Goal: Task Accomplishment & Management: Use online tool/utility

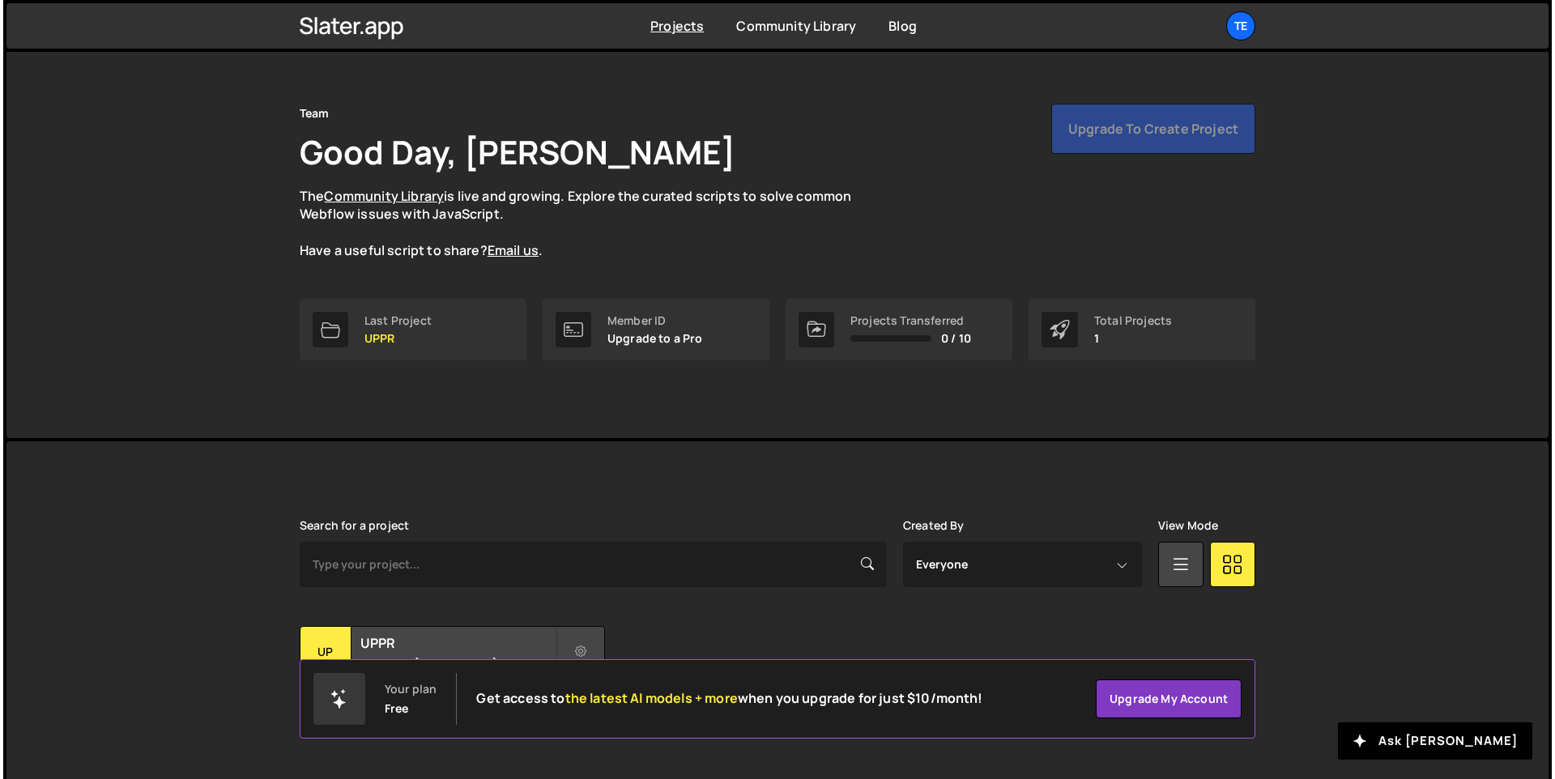
scroll to position [54, 0]
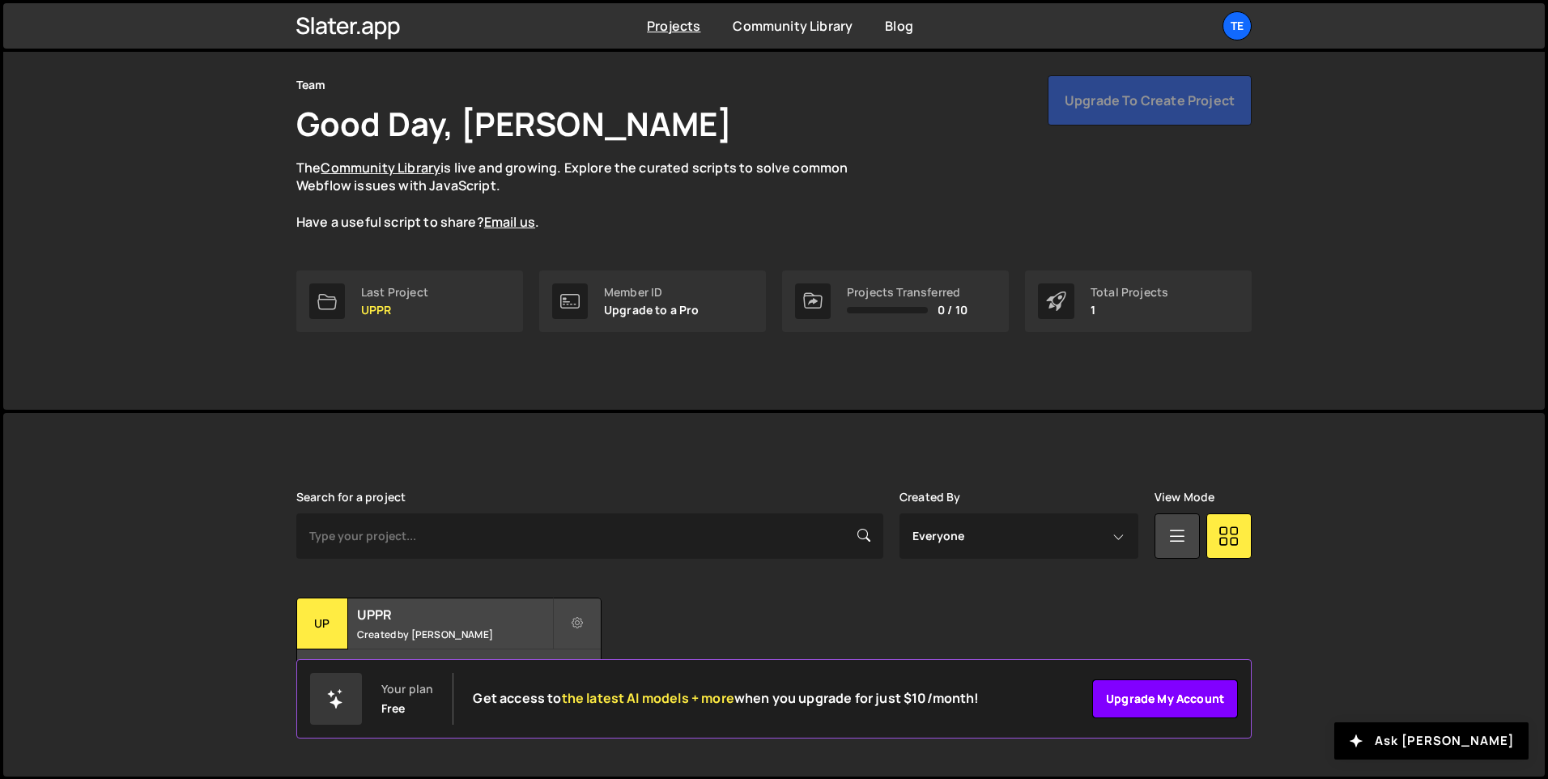
click at [1156, 697] on link "Upgrade my account" at bounding box center [1165, 698] width 146 height 39
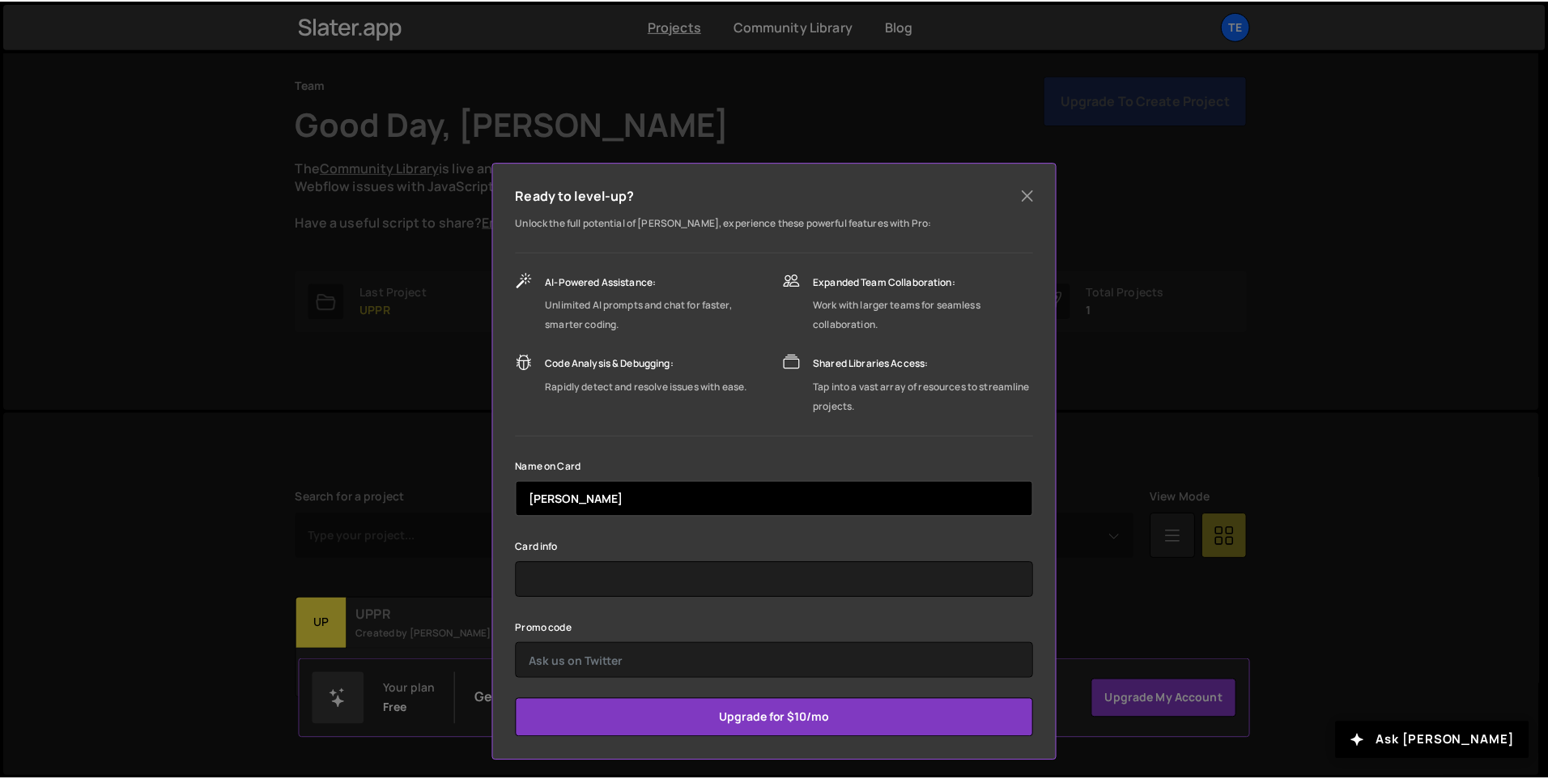
scroll to position [3, 0]
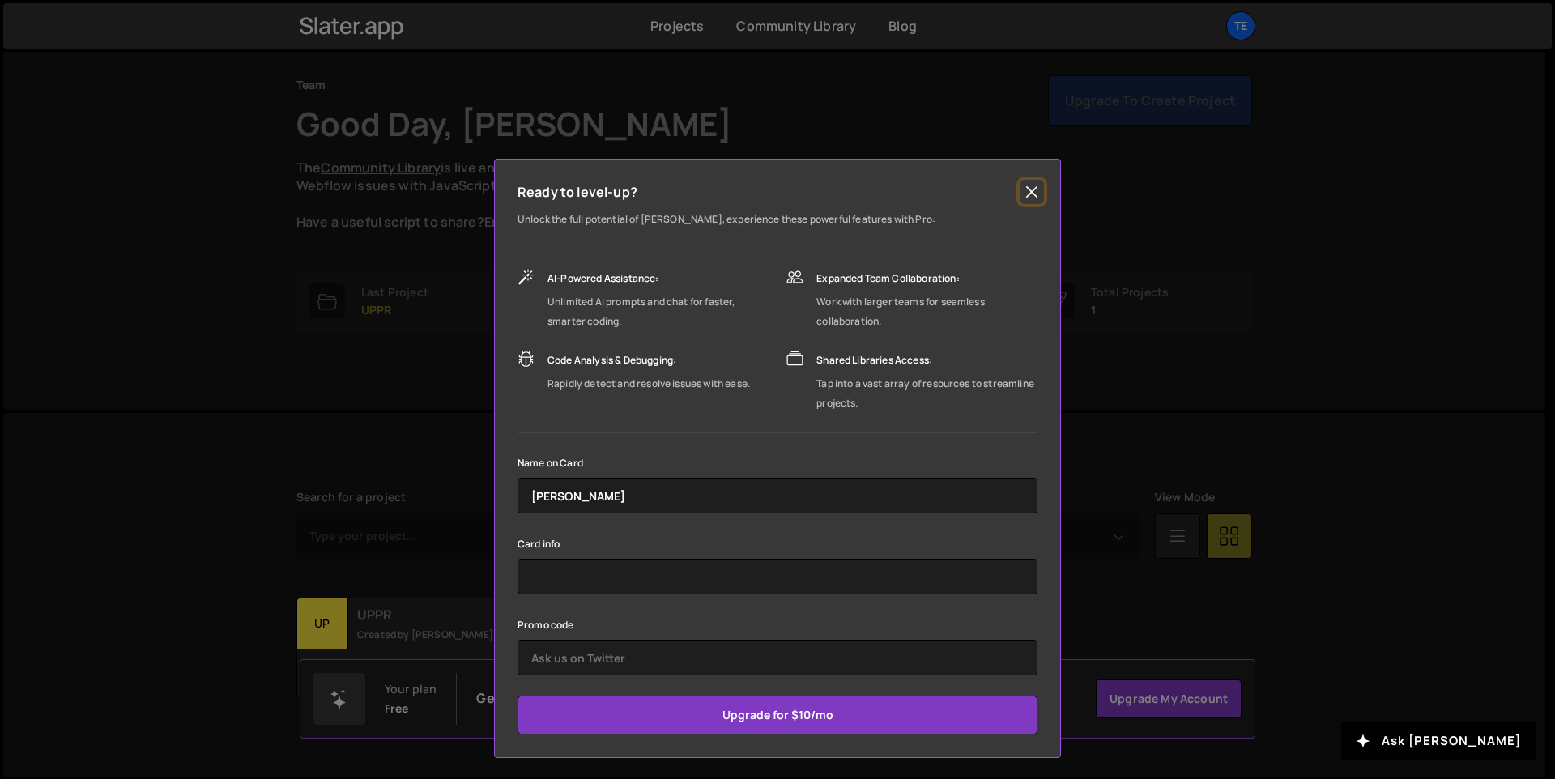
click at [1027, 197] on button "Close" at bounding box center [1032, 192] width 24 height 24
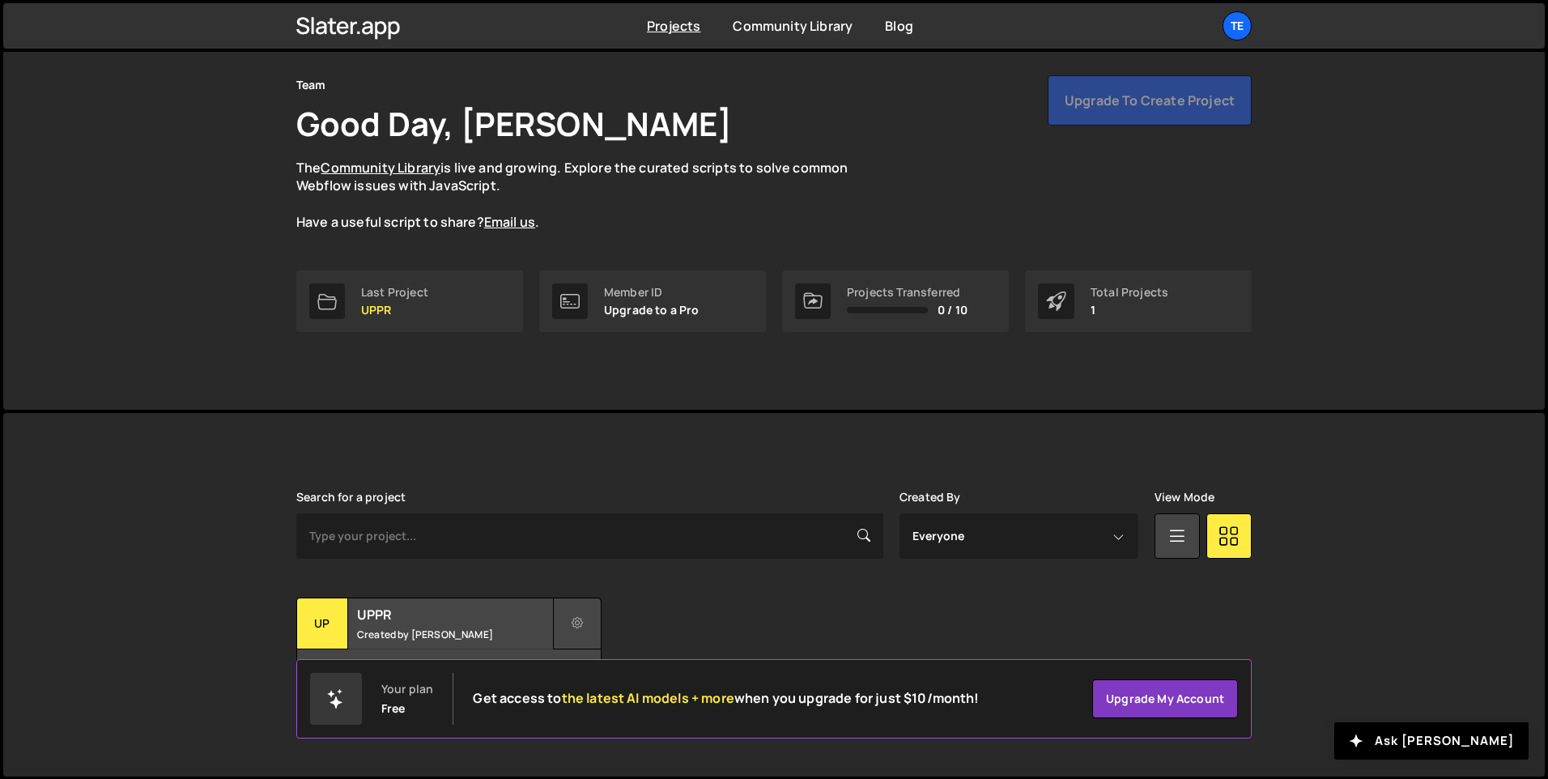
click at [573, 623] on icon at bounding box center [577, 623] width 11 height 16
click at [718, 621] on div "Transfer Project Edit Project Delete Project UP UPPR Created by Darwin Maas 2 p…" at bounding box center [774, 648] width 956 height 101
click at [878, 615] on div "Transfer Project Edit Project Delete Project UP UPPR Created by Darwin Maas 2 p…" at bounding box center [774, 648] width 956 height 101
click at [1232, 34] on div "Te" at bounding box center [1237, 25] width 29 height 29
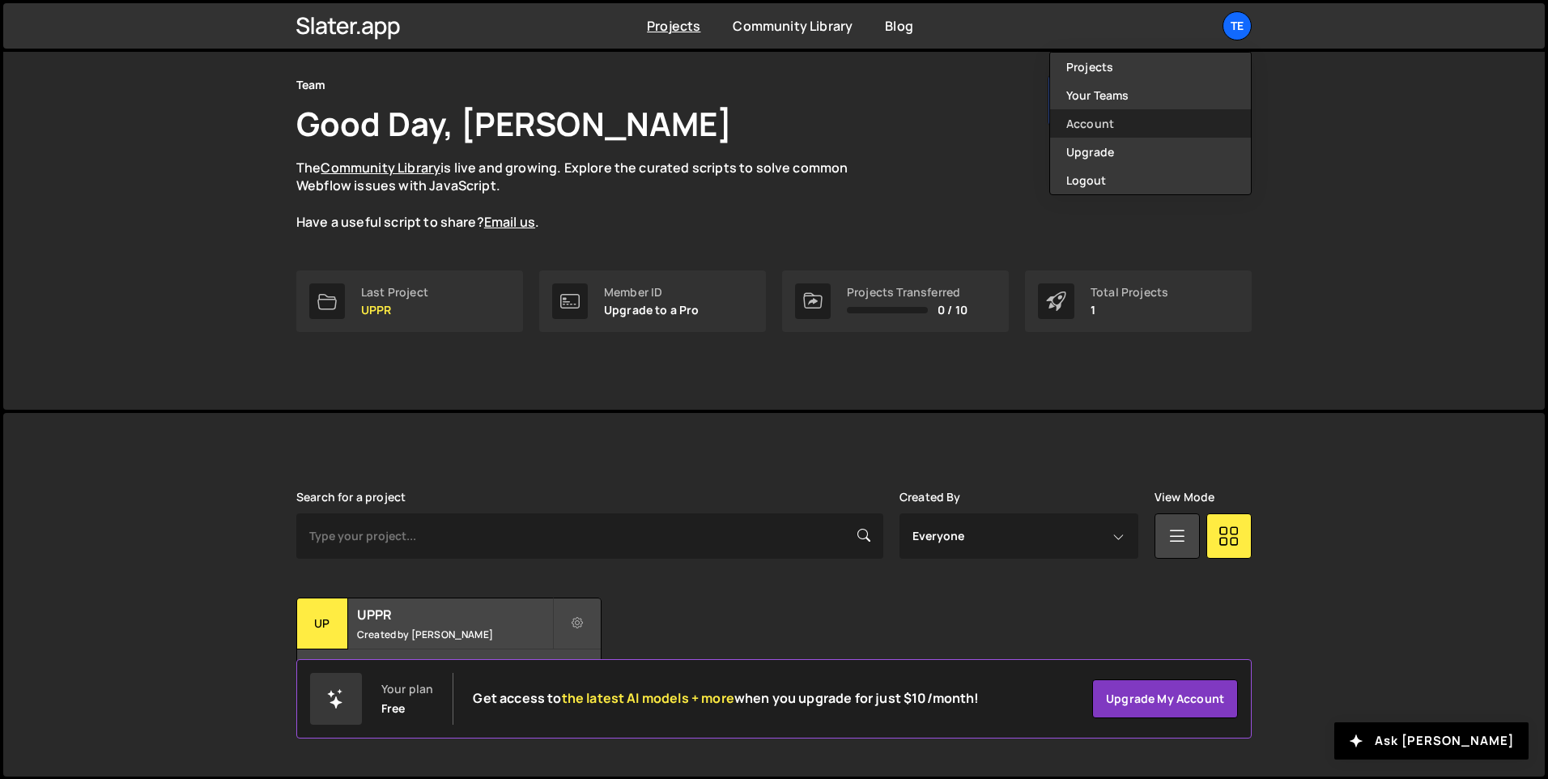
click at [1124, 125] on link "Account" at bounding box center [1150, 123] width 201 height 28
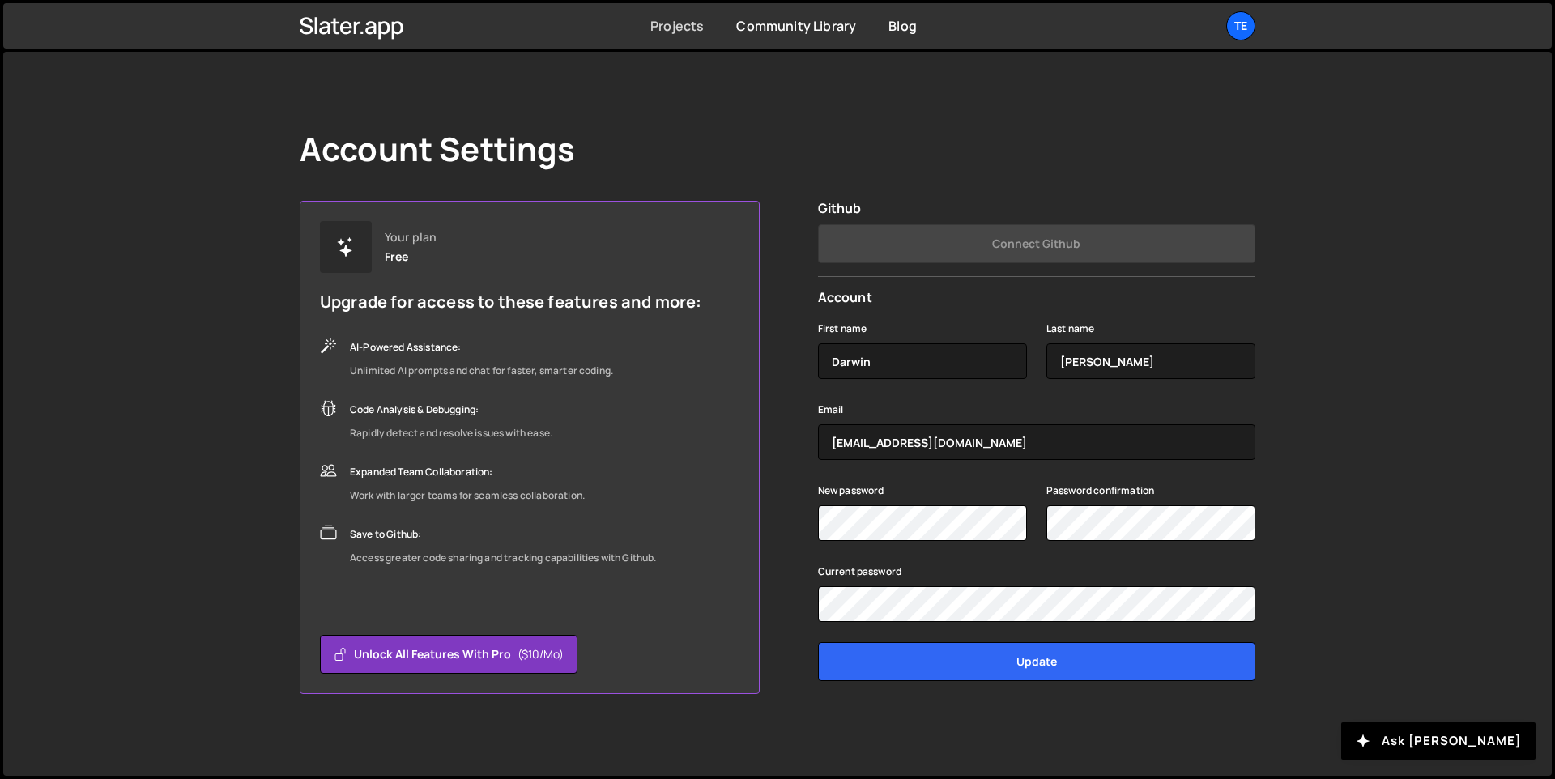
click at [696, 23] on link "Projects" at bounding box center [676, 26] width 53 height 18
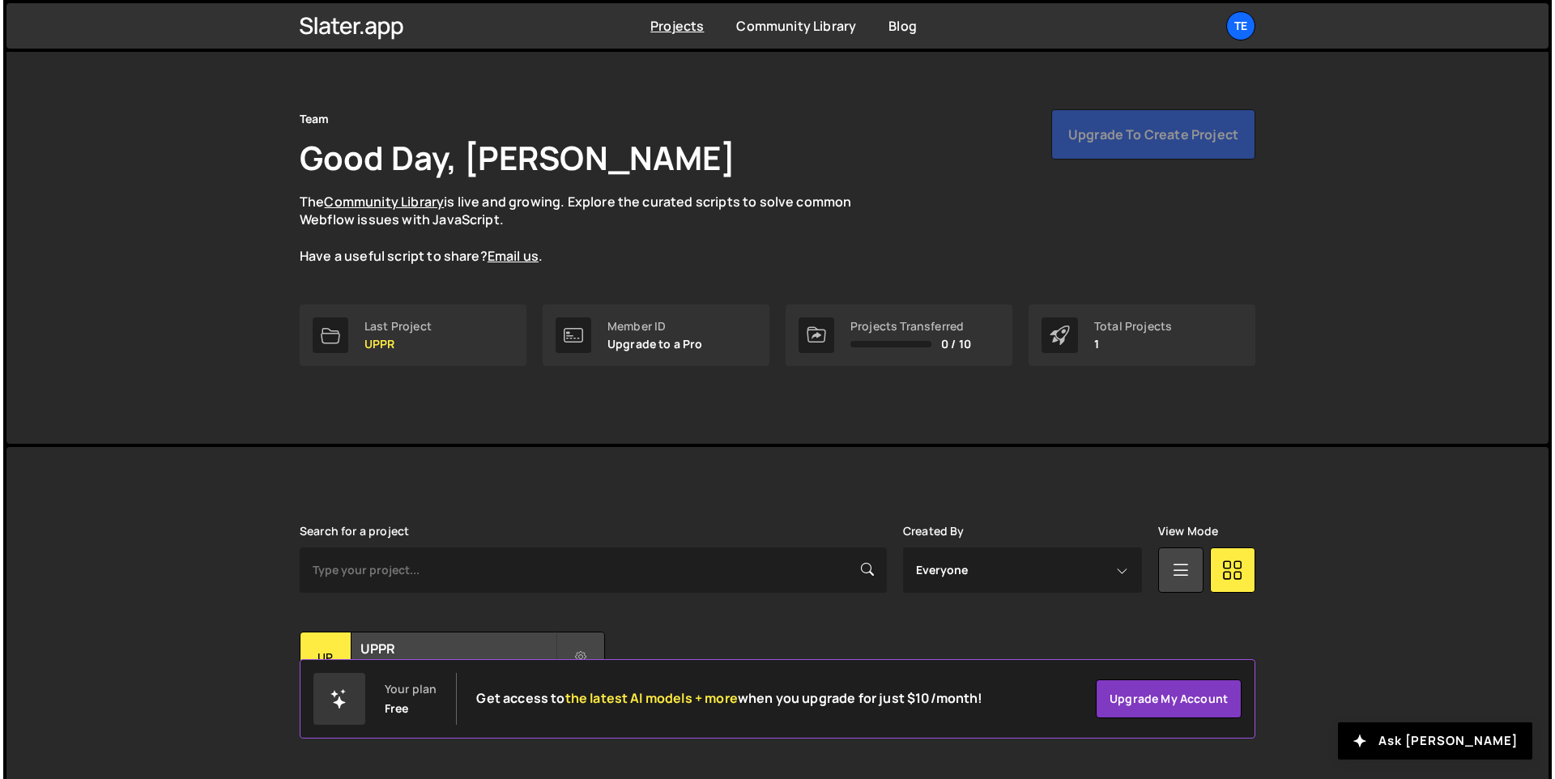
scroll to position [54, 0]
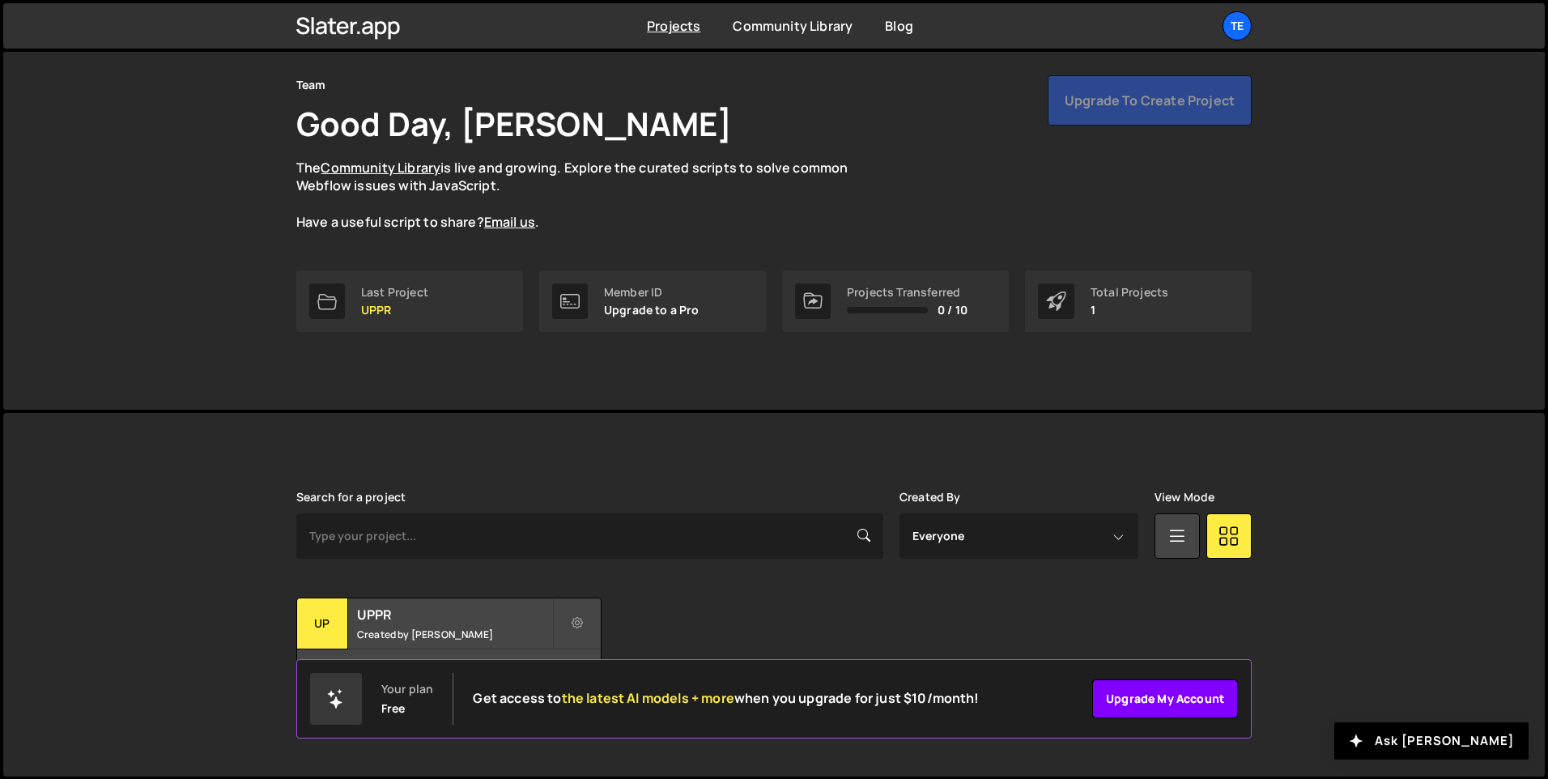
click at [1141, 697] on link "Upgrade my account" at bounding box center [1165, 698] width 146 height 39
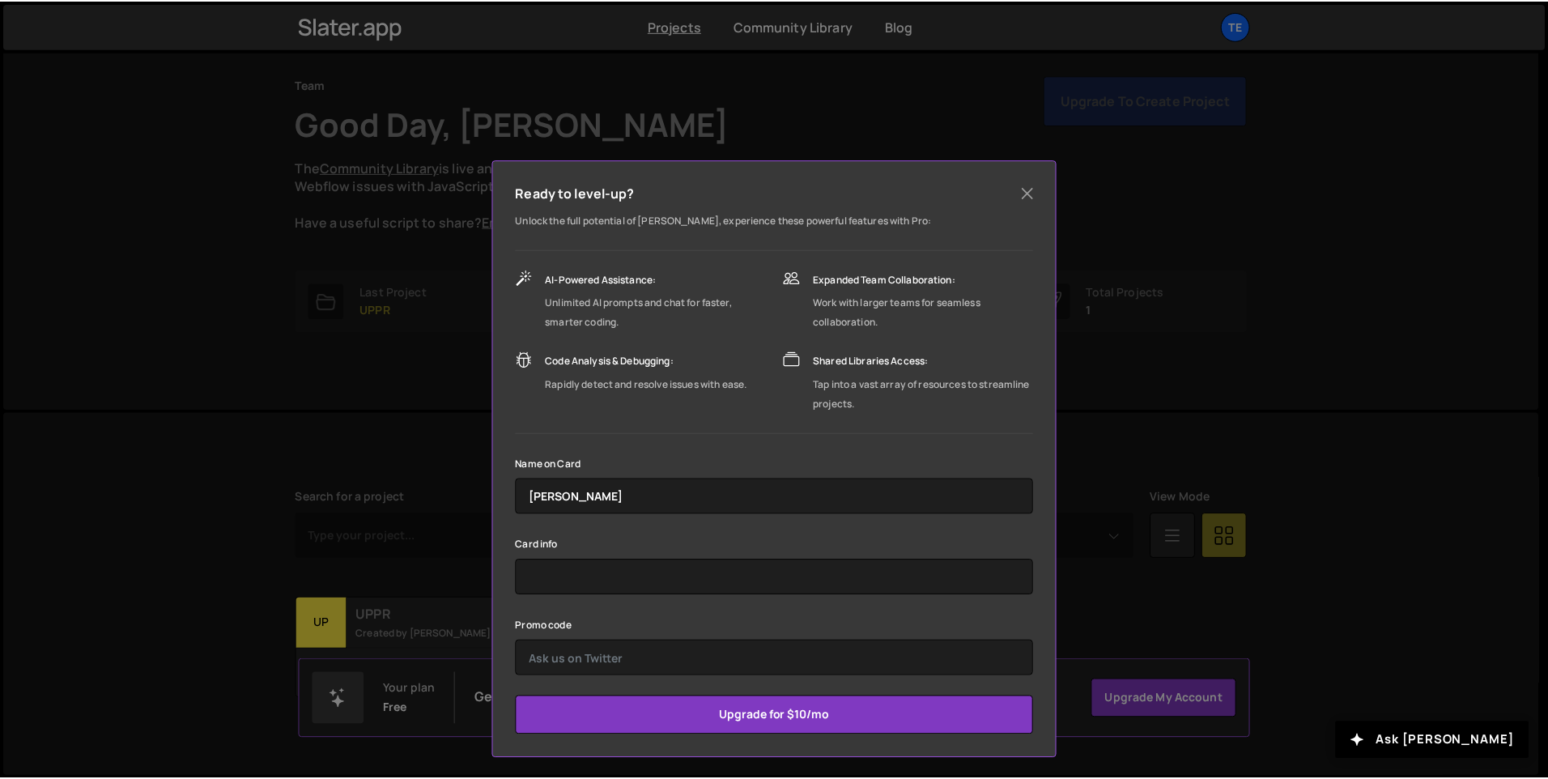
scroll to position [3, 0]
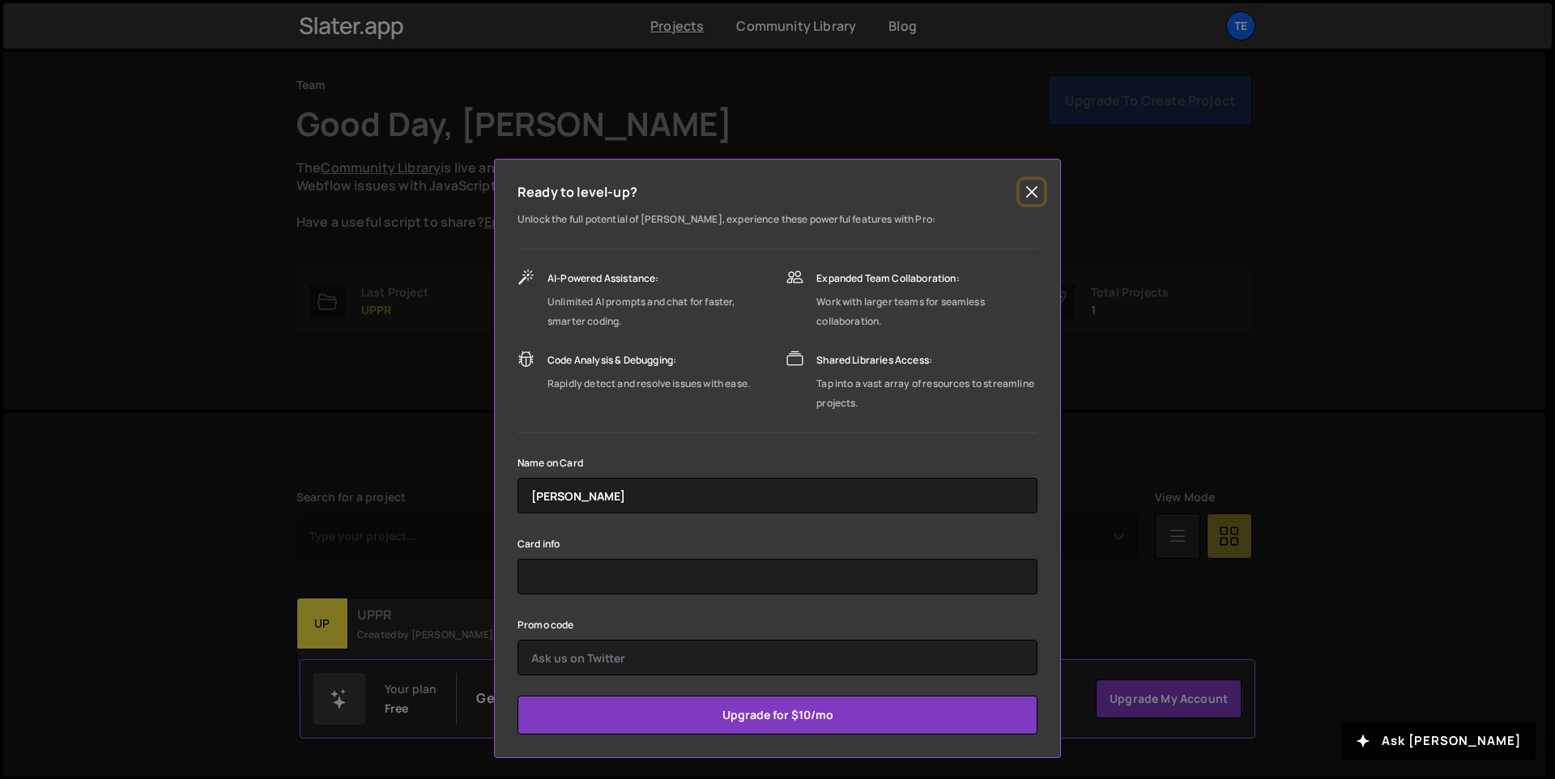
click at [1024, 189] on button "Close" at bounding box center [1032, 192] width 24 height 24
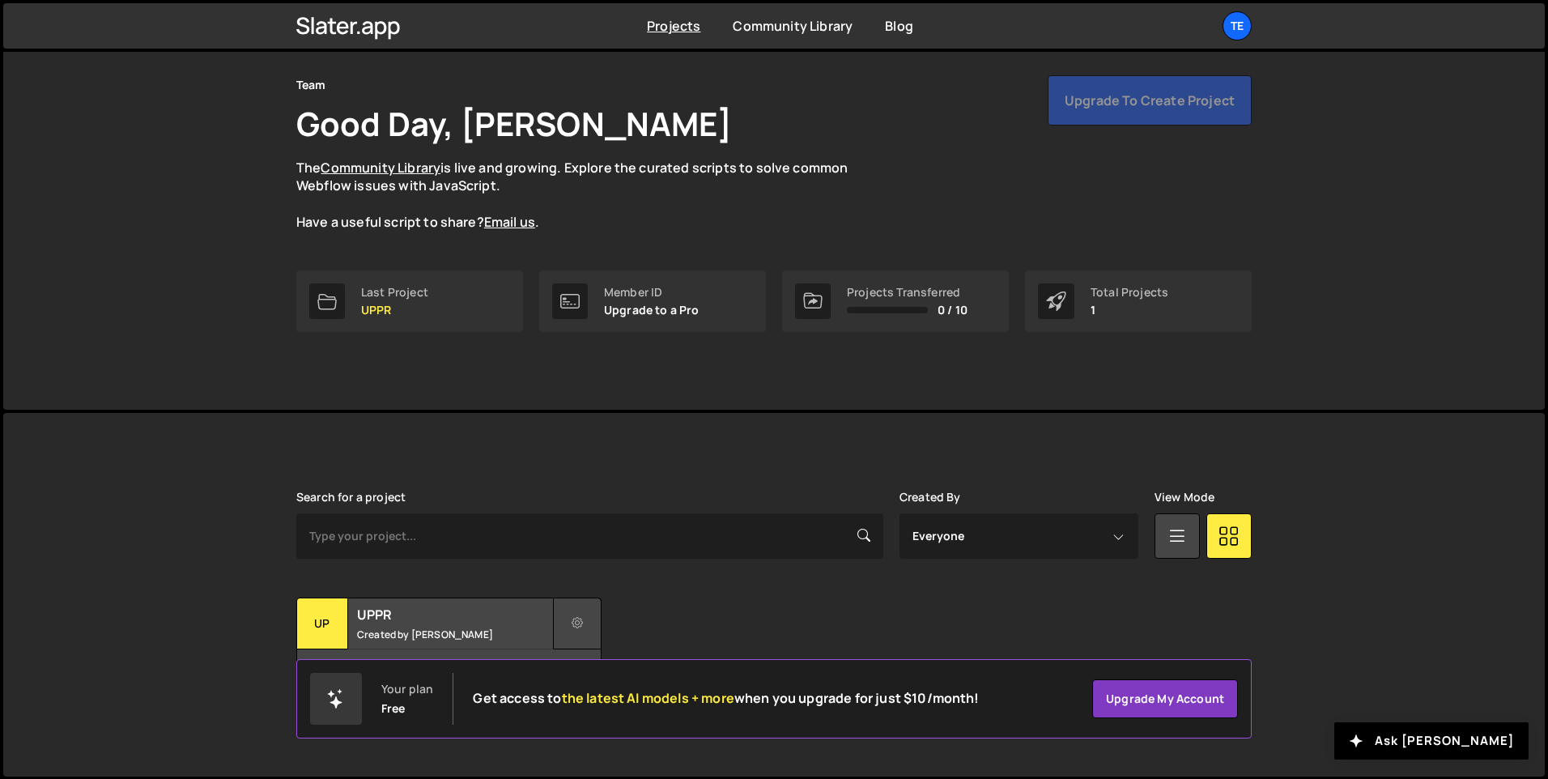
click at [570, 615] on button at bounding box center [577, 624] width 49 height 52
click at [465, 628] on small "Created by [PERSON_NAME]" at bounding box center [454, 635] width 195 height 14
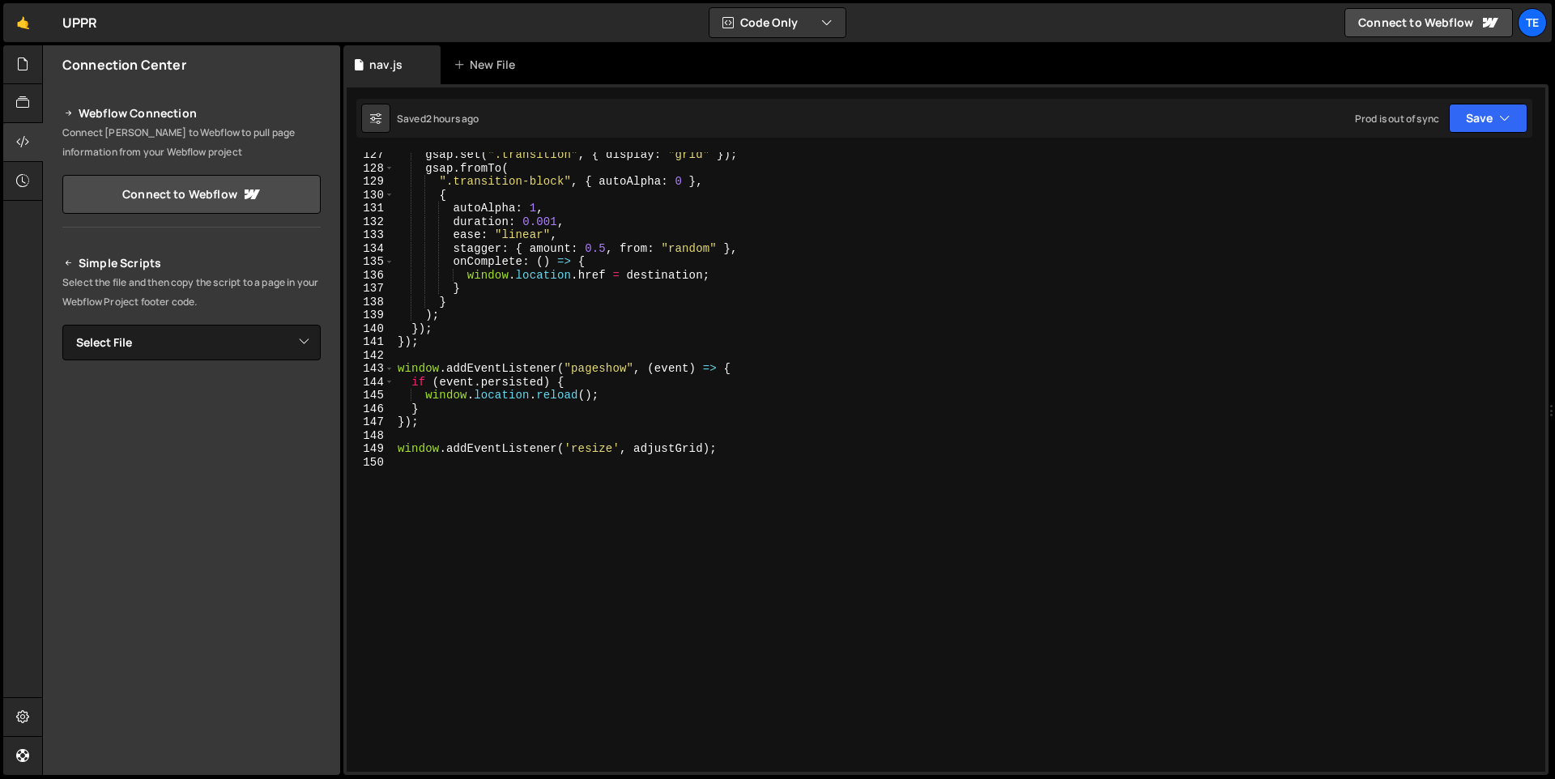
scroll to position [1688, 0]
click at [309, 346] on select "Select File nav.js" at bounding box center [191, 343] width 258 height 36
select select "47700"
click at [62, 325] on select "Select File nav.js" at bounding box center [191, 343] width 258 height 36
click at [22, 68] on icon at bounding box center [22, 64] width 13 height 18
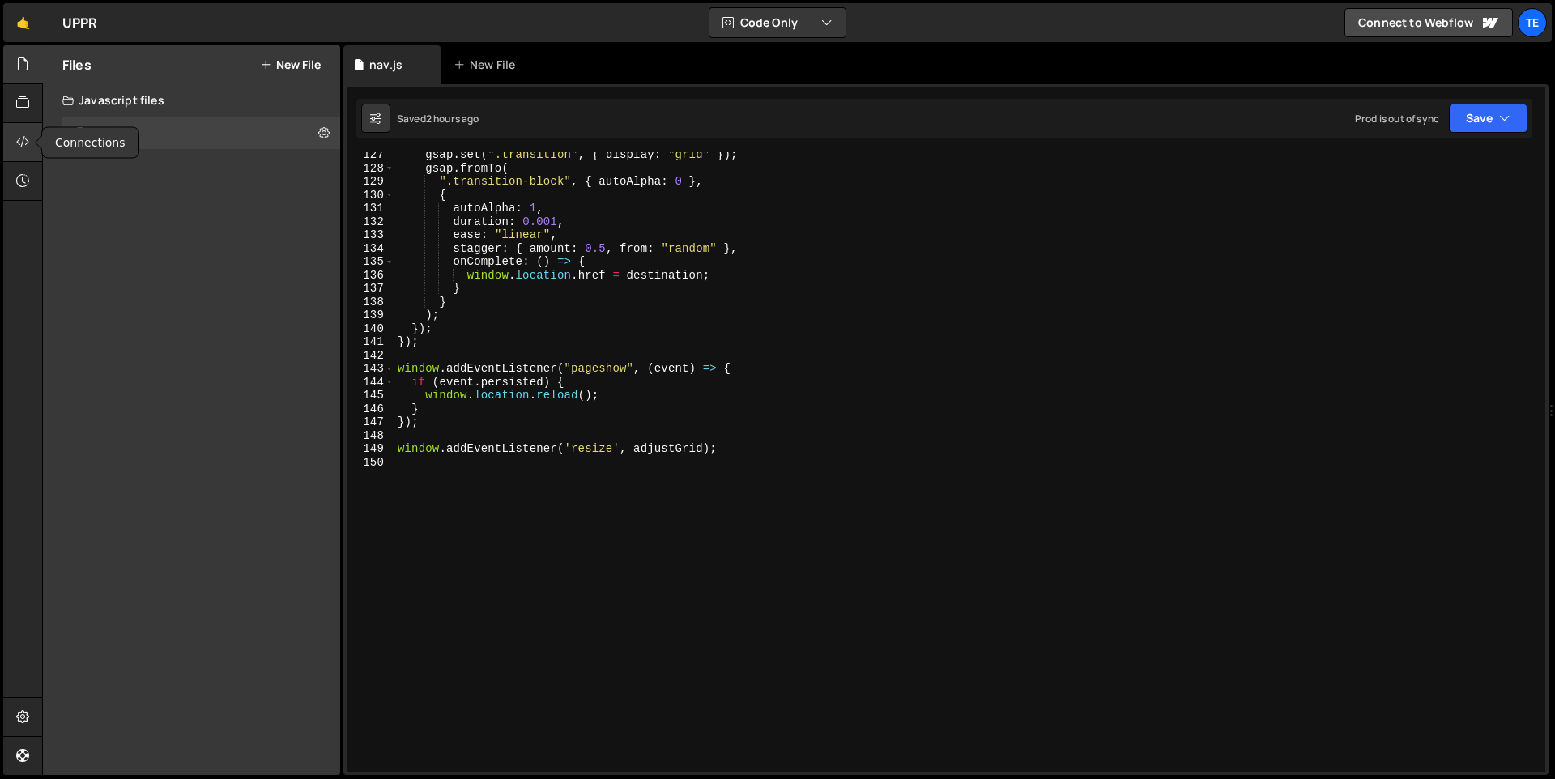
click at [25, 137] on icon at bounding box center [22, 142] width 13 height 18
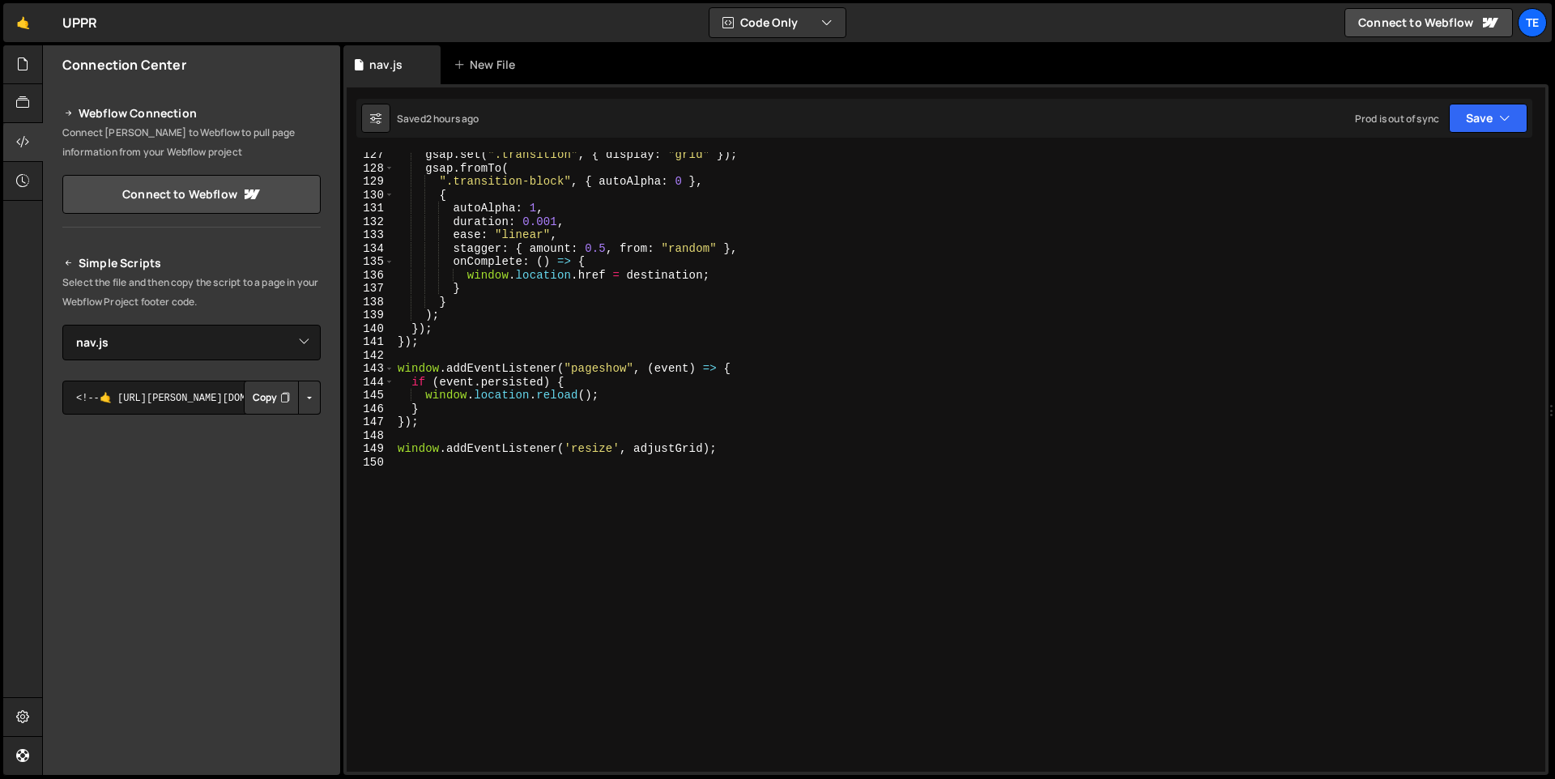
click at [262, 395] on button "Copy" at bounding box center [271, 398] width 55 height 34
click at [906, 285] on div "gsap . set ( ".transition" , { display : "grid" }) ; gsap . fromTo ( ".transiti…" at bounding box center [966, 471] width 1144 height 646
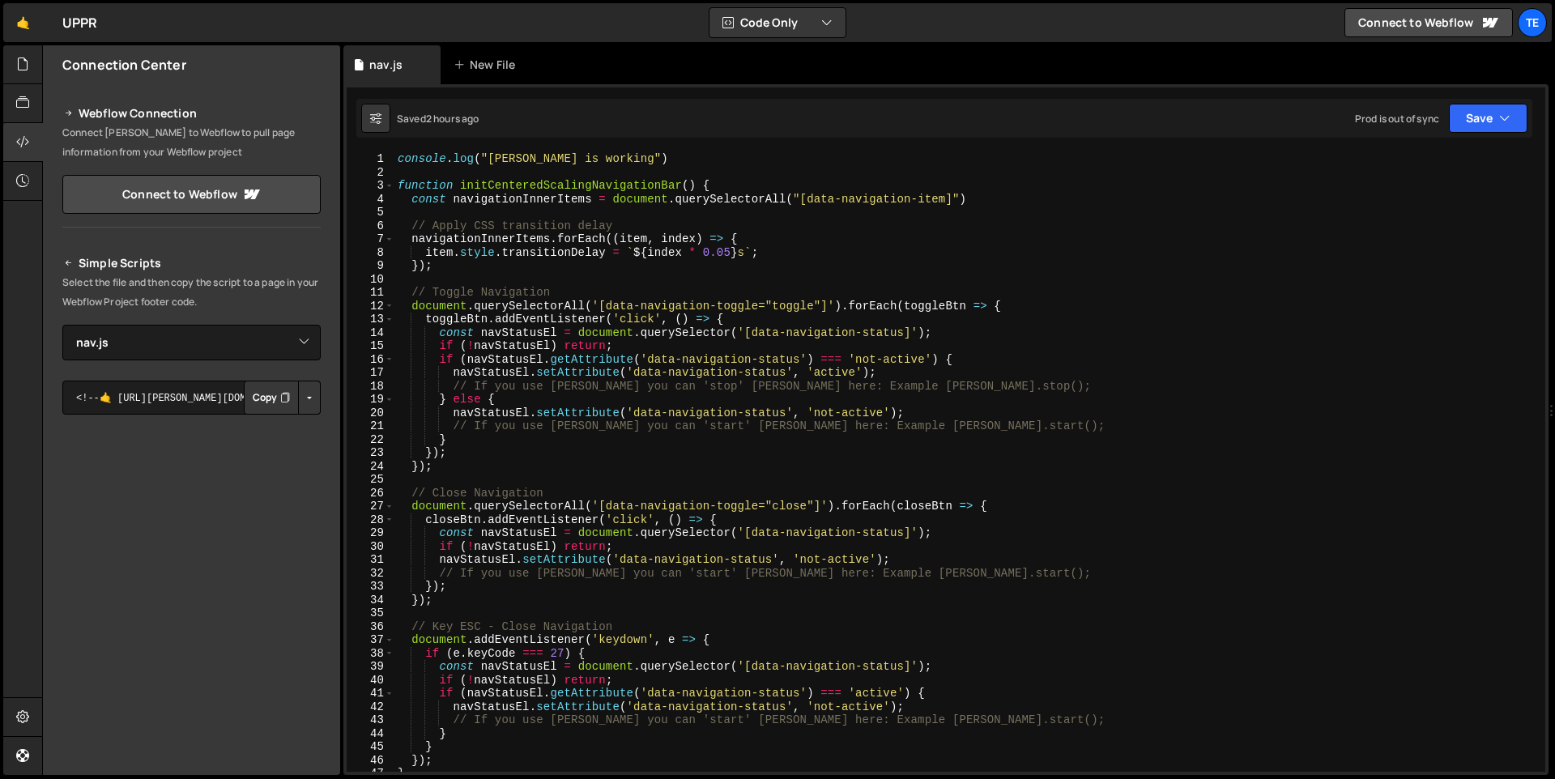
scroll to position [0, 0]
click at [722, 184] on div "console . log ( "slater is working" ) function initCenteredScalingNavigationBar…" at bounding box center [966, 475] width 1144 height 646
type textarea "function initCenteredScalingNavigationBar() {"
